Goal: Information Seeking & Learning: Learn about a topic

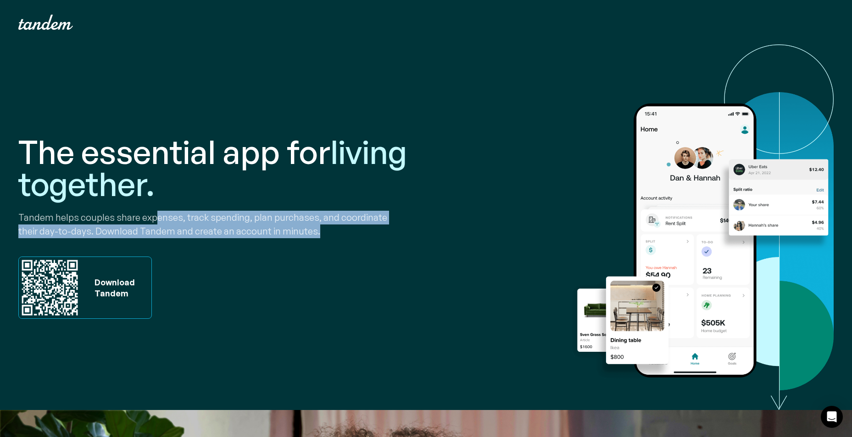
drag, startPoint x: 177, startPoint y: 212, endPoint x: 337, endPoint y: 235, distance: 161.6
click at [337, 235] on p "Tandem helps couples share expenses, track spending, plan purchases, and coordi…" at bounding box center [220, 225] width 404 height 28
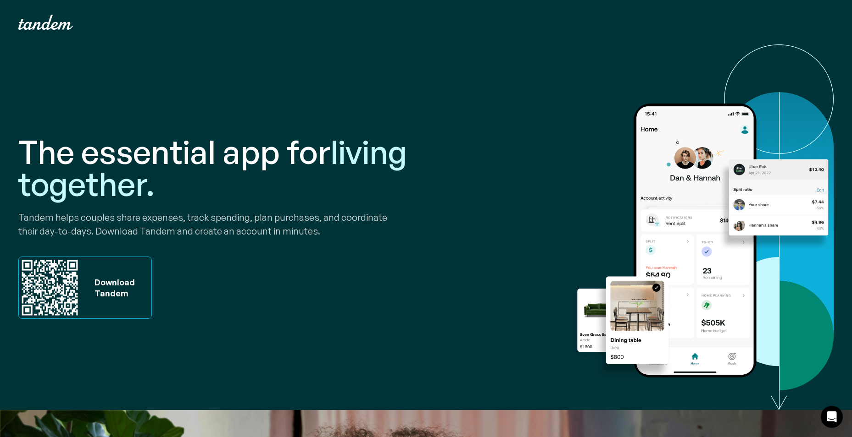
click at [337, 245] on div "The essential app for living together. Tandem helps couples share expenses, tra…" at bounding box center [220, 228] width 404 height 294
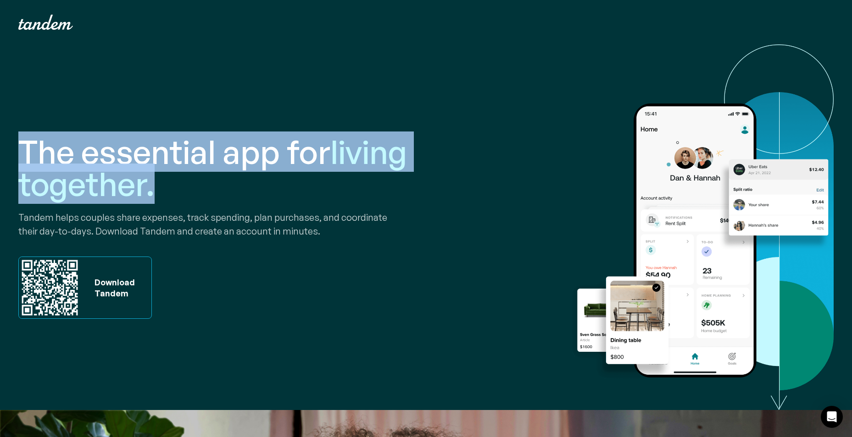
drag, startPoint x: 20, startPoint y: 151, endPoint x: 214, endPoint y: 196, distance: 199.0
click at [214, 196] on div "The essential app for living together. Tandem helps couples share expenses, tra…" at bounding box center [426, 227] width 852 height 366
drag, startPoint x: 214, startPoint y: 196, endPoint x: 175, endPoint y: 182, distance: 41.3
click at [175, 182] on h1 "The essential app for living together." at bounding box center [220, 168] width 404 height 64
drag, startPoint x: 162, startPoint y: 193, endPoint x: -2, endPoint y: 139, distance: 172.3
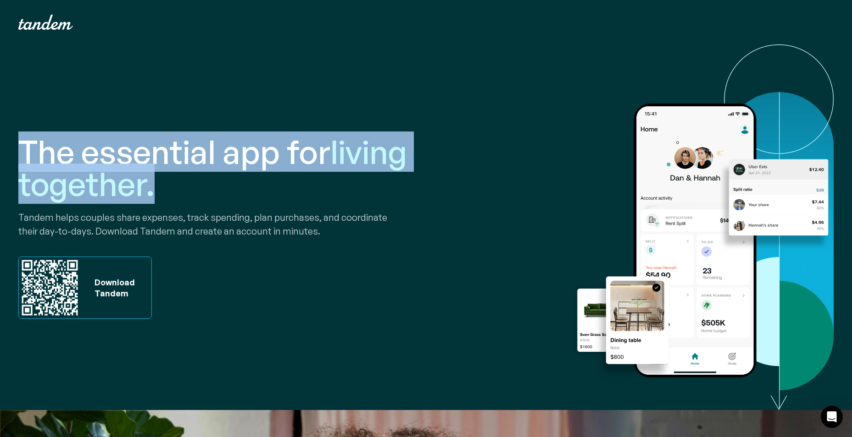
click at [0, 139] on html "Your Cart Subtotal Pay with browser. Continue to Checkout Nothing in your cart …" at bounding box center [426, 218] width 852 height 437
drag, startPoint x: 164, startPoint y: 167, endPoint x: 146, endPoint y: 182, distance: 23.1
click at [164, 168] on h1 "The essential app for living together." at bounding box center [220, 168] width 404 height 64
click at [151, 190] on span "living together." at bounding box center [212, 168] width 388 height 72
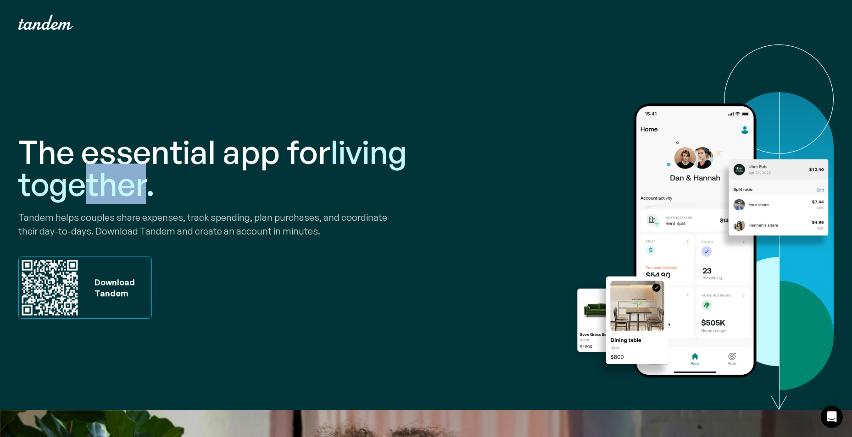
drag, startPoint x: 147, startPoint y: 185, endPoint x: 22, endPoint y: 156, distance: 127.9
click at [22, 156] on h1 "The essential app for living together." at bounding box center [220, 168] width 404 height 64
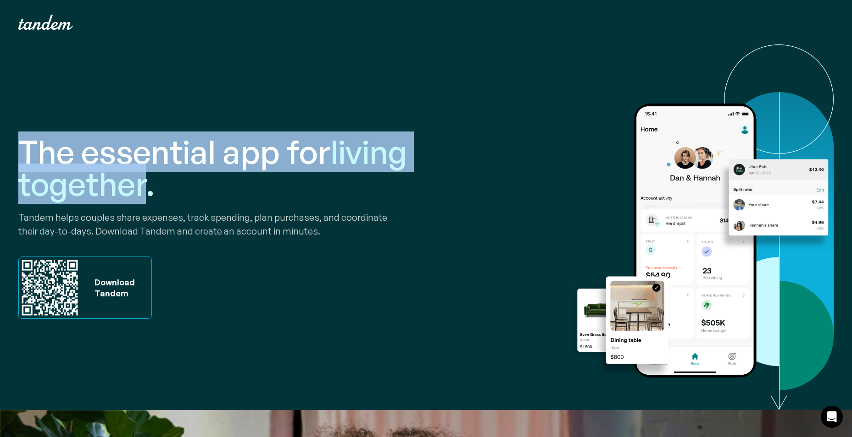
copy h1 "The essential app for living together"
click at [296, 92] on div "The essential app for living together. Tandem helps couples share expenses, tra…" at bounding box center [220, 228] width 404 height 294
